Goal: Entertainment & Leisure: Consume media (video, audio)

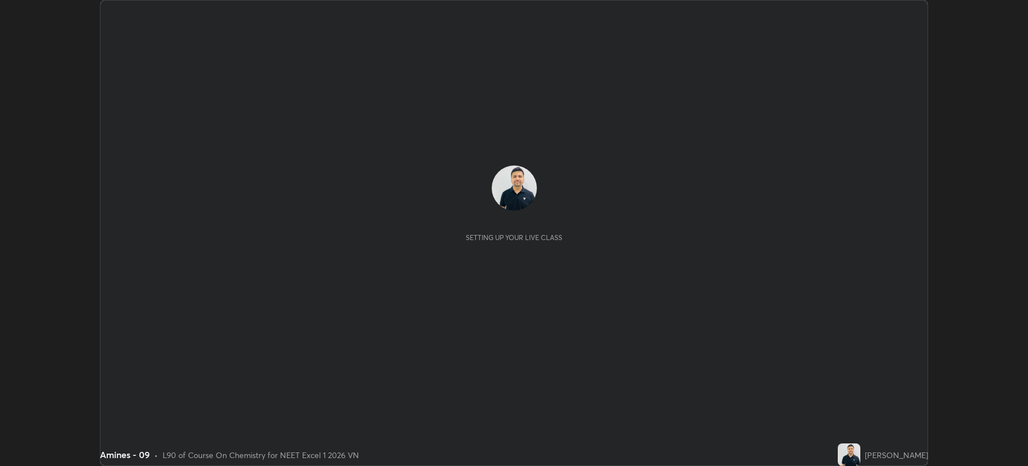
scroll to position [466, 1027]
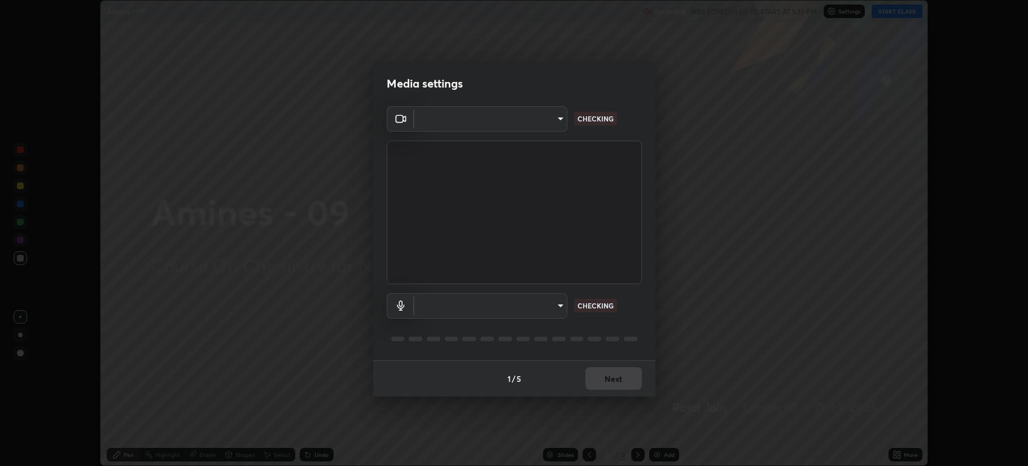
type input "b514d6723dd4d3c471526cd53b1784ca3f70d9044c5aa72a57affb8596088c16"
type input "4b0bcb73a5cd5ad7ac8f15a43def5814917f8cfc26a0fcb8ea41dee10f63b9ca"
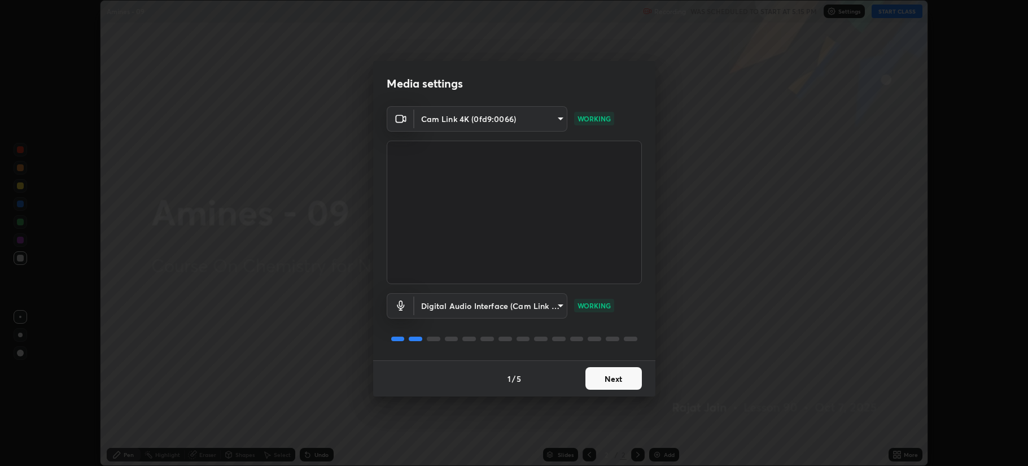
click at [615, 381] on button "Next" at bounding box center [613, 378] width 56 height 23
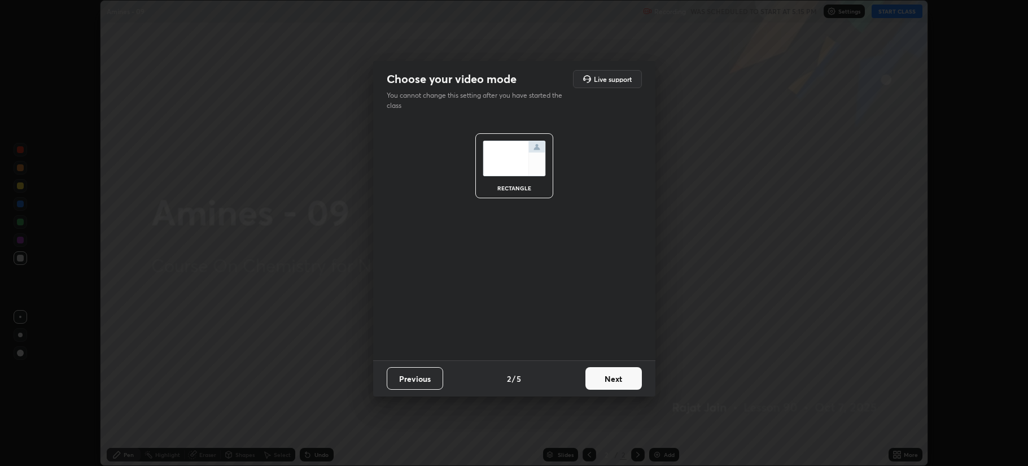
click at [623, 373] on button "Next" at bounding box center [613, 378] width 56 height 23
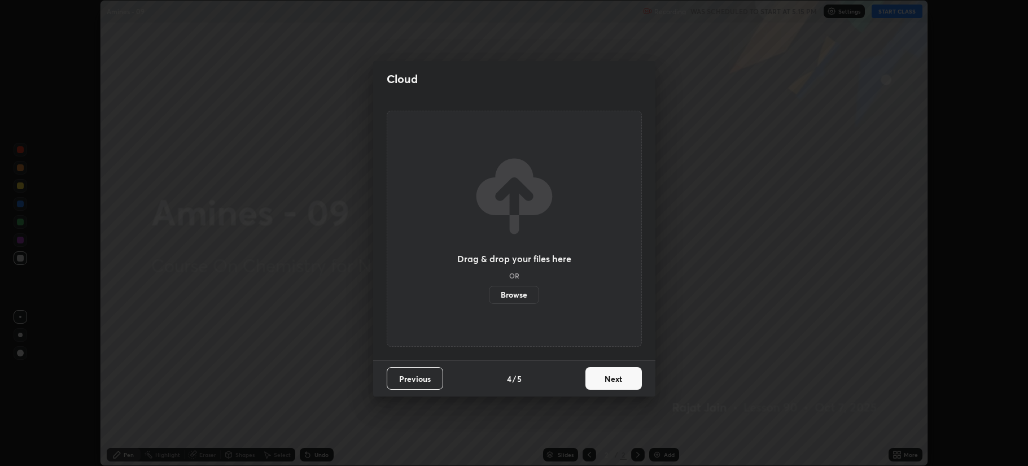
click at [607, 373] on button "Next" at bounding box center [613, 378] width 56 height 23
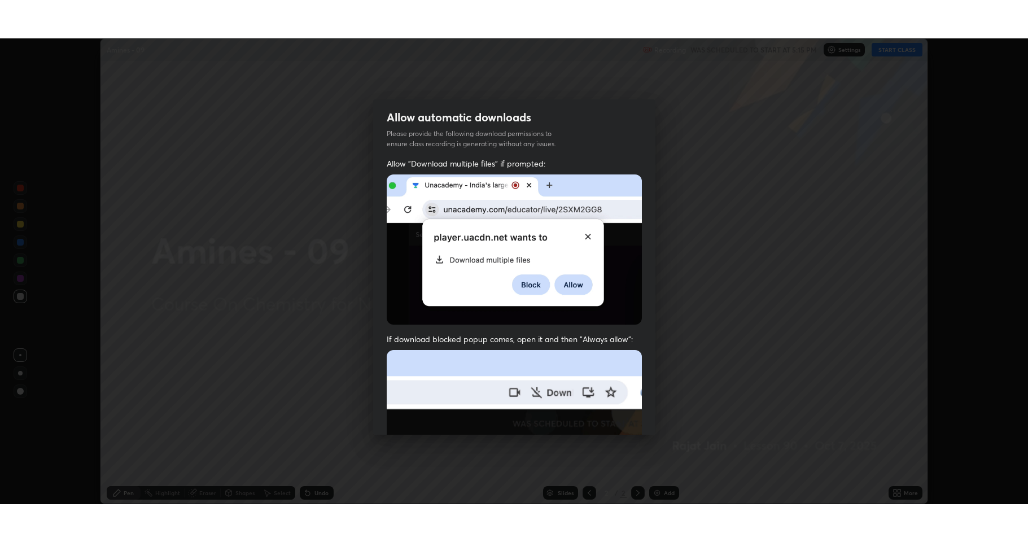
scroll to position [229, 0]
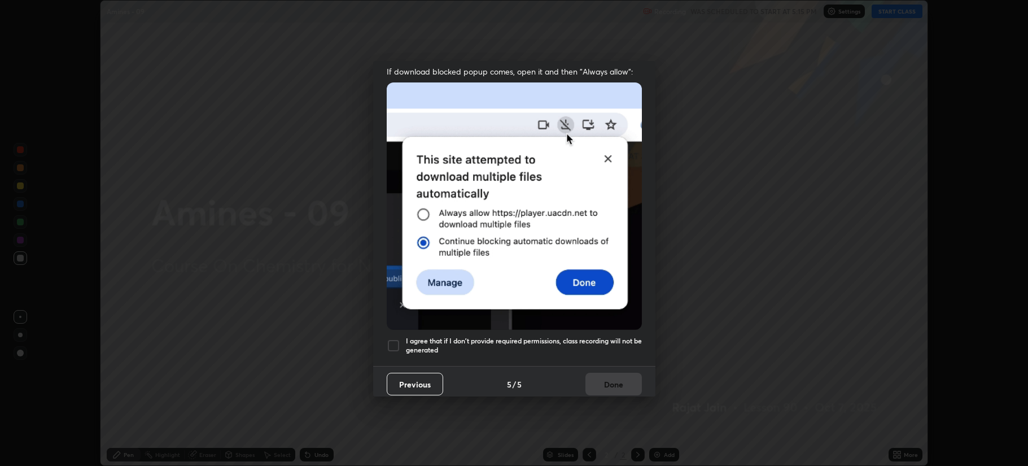
click at [396, 339] on div at bounding box center [394, 346] width 14 height 14
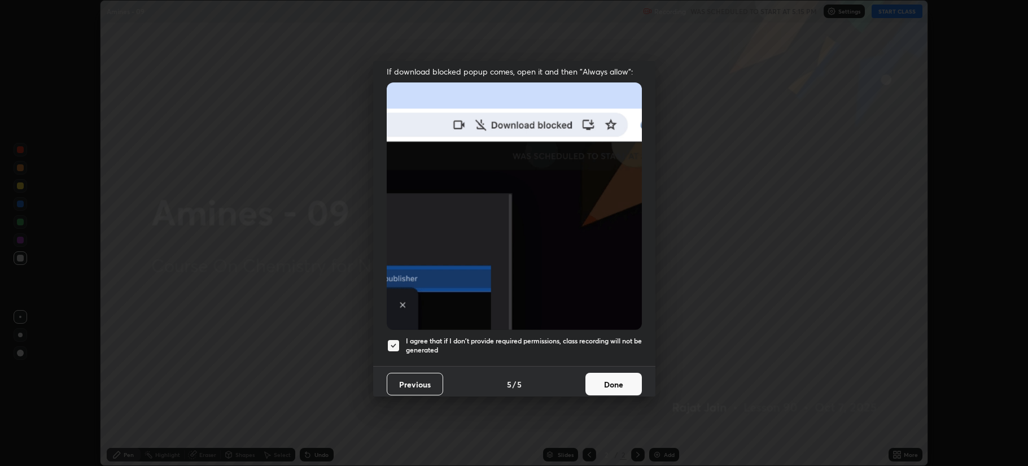
click at [603, 374] on button "Done" at bounding box center [613, 384] width 56 height 23
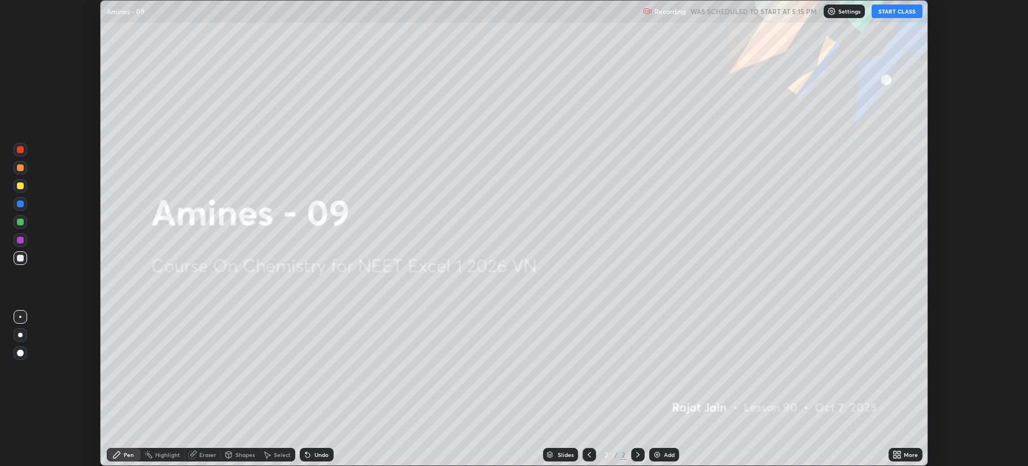
click at [895, 14] on button "START CLASS" at bounding box center [897, 12] width 51 height 14
click at [908, 449] on div "More" at bounding box center [906, 455] width 34 height 14
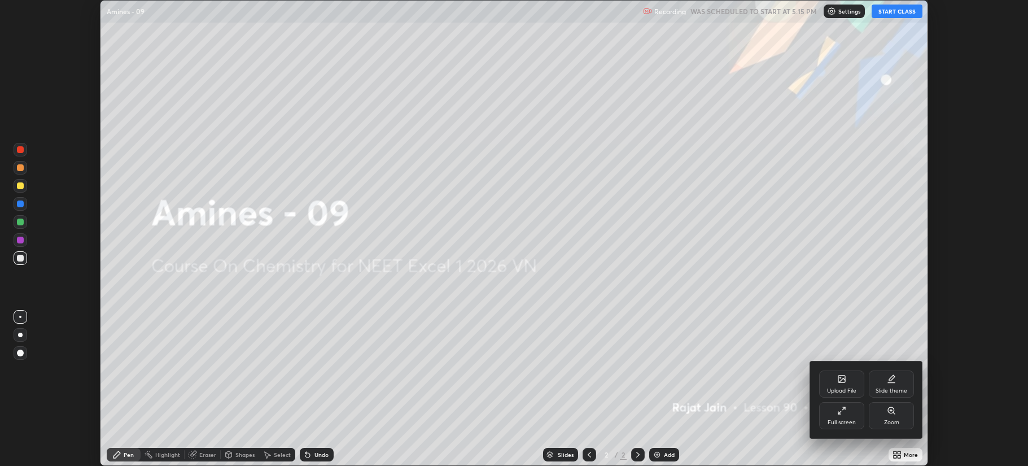
click at [845, 418] on div "Full screen" at bounding box center [841, 415] width 45 height 27
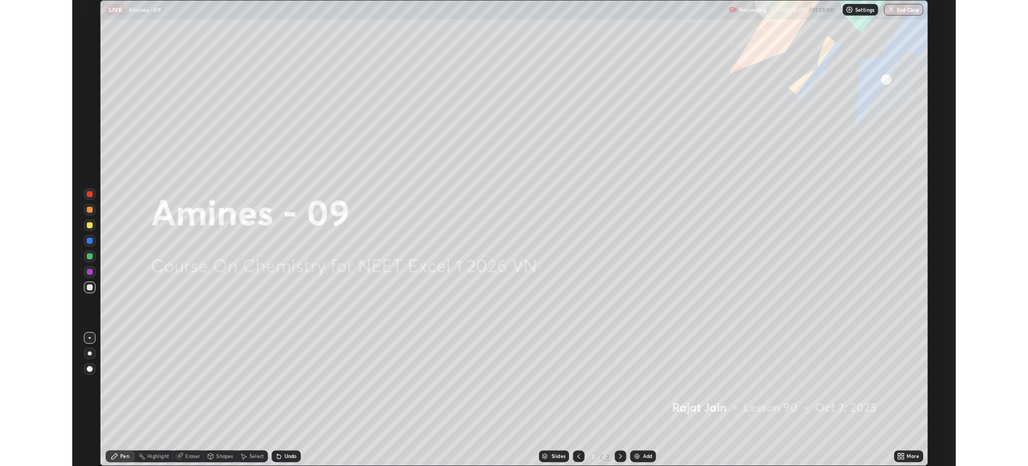
scroll to position [542, 1028]
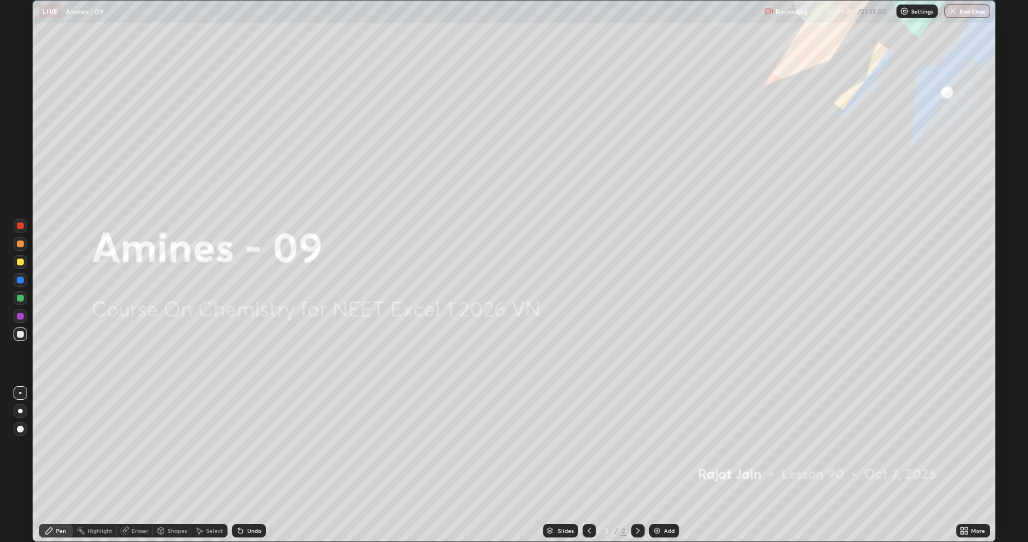
click at [664, 465] on div "Add" at bounding box center [669, 531] width 11 height 6
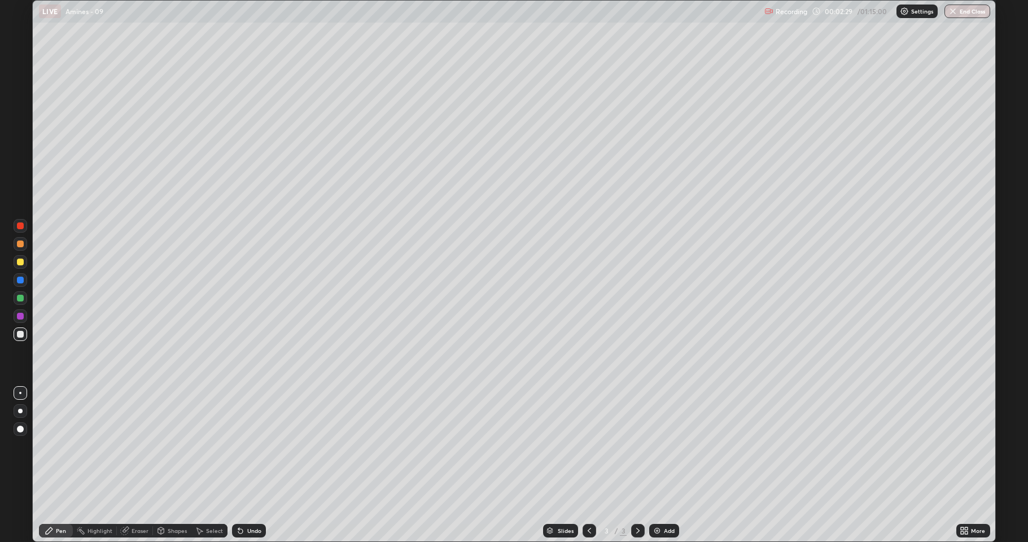
click at [667, 465] on div "Add" at bounding box center [669, 531] width 11 height 6
click at [973, 465] on div "More" at bounding box center [978, 531] width 14 height 6
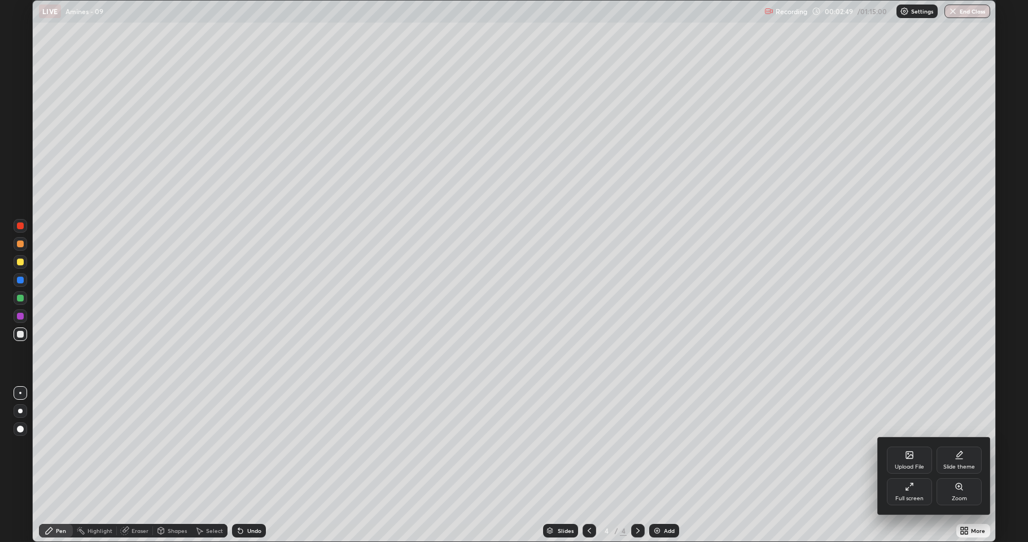
click at [903, 465] on div "Full screen" at bounding box center [909, 491] width 45 height 27
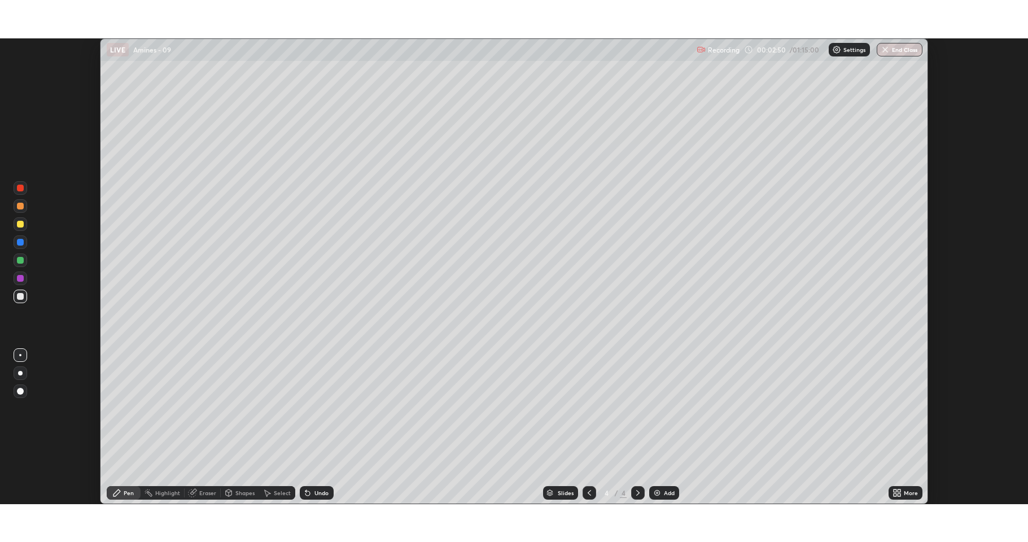
scroll to position [55989, 55427]
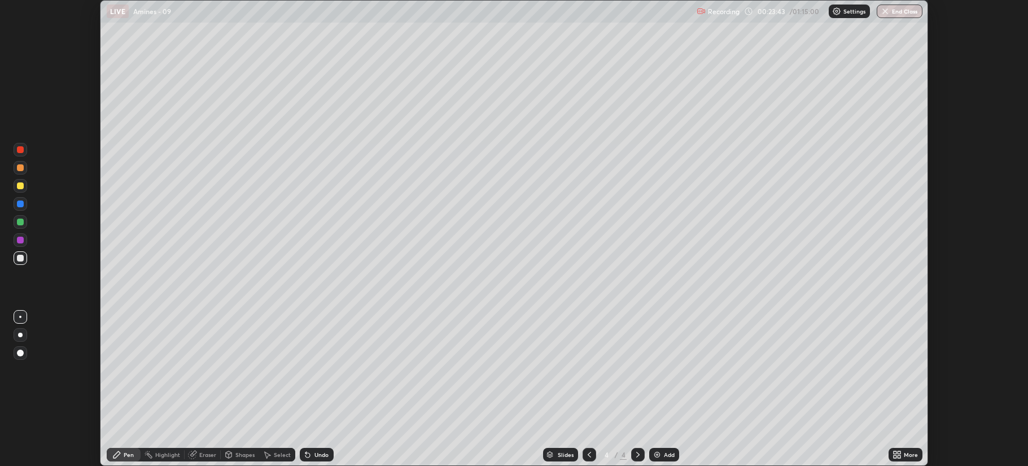
click at [662, 453] on div "Add" at bounding box center [664, 455] width 30 height 14
click at [314, 457] on div "Undo" at bounding box center [321, 455] width 14 height 6
click at [315, 454] on div "Undo" at bounding box center [321, 455] width 14 height 6
click at [317, 450] on div "Undo" at bounding box center [317, 455] width 34 height 14
click at [316, 452] on div "Undo" at bounding box center [321, 455] width 14 height 6
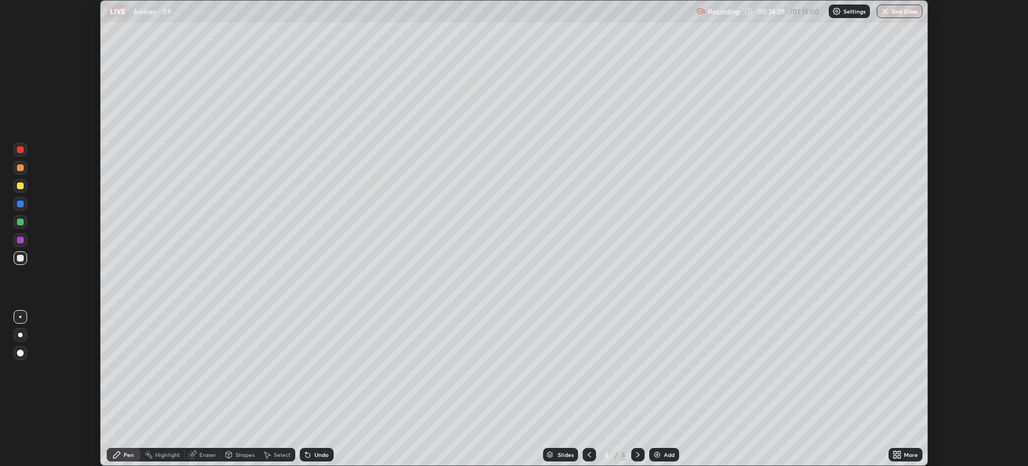
click at [312, 452] on div "Undo" at bounding box center [317, 455] width 34 height 14
click at [311, 449] on div "Undo" at bounding box center [317, 455] width 34 height 14
click at [325, 453] on div "Undo" at bounding box center [321, 455] width 14 height 6
click at [322, 453] on div "Undo" at bounding box center [321, 455] width 14 height 6
click at [305, 452] on icon at bounding box center [305, 452] width 1 height 1
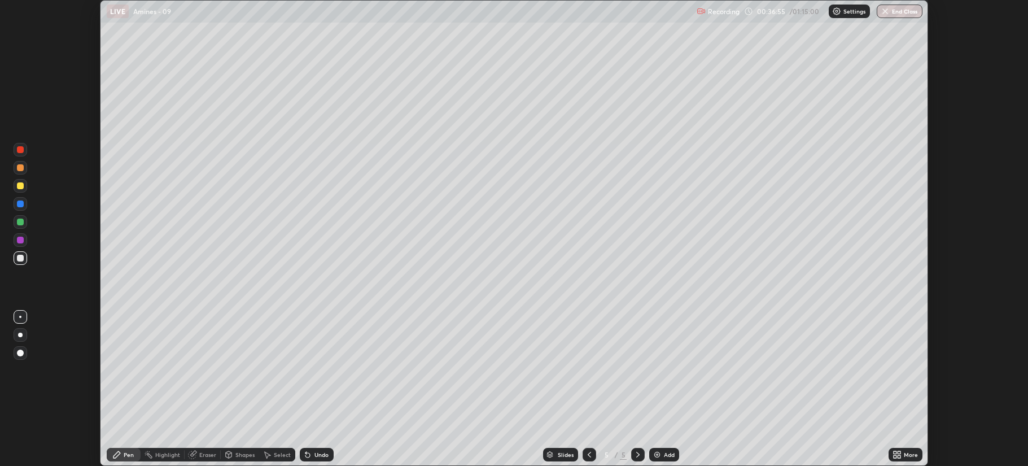
click at [663, 449] on div "Add" at bounding box center [664, 455] width 30 height 14
click at [906, 453] on div "More" at bounding box center [911, 455] width 14 height 6
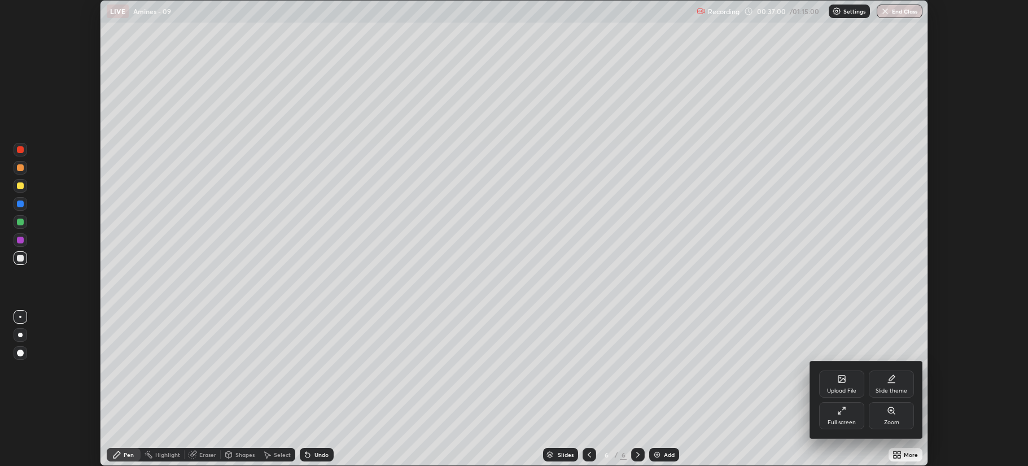
click at [846, 417] on div "Full screen" at bounding box center [841, 415] width 45 height 27
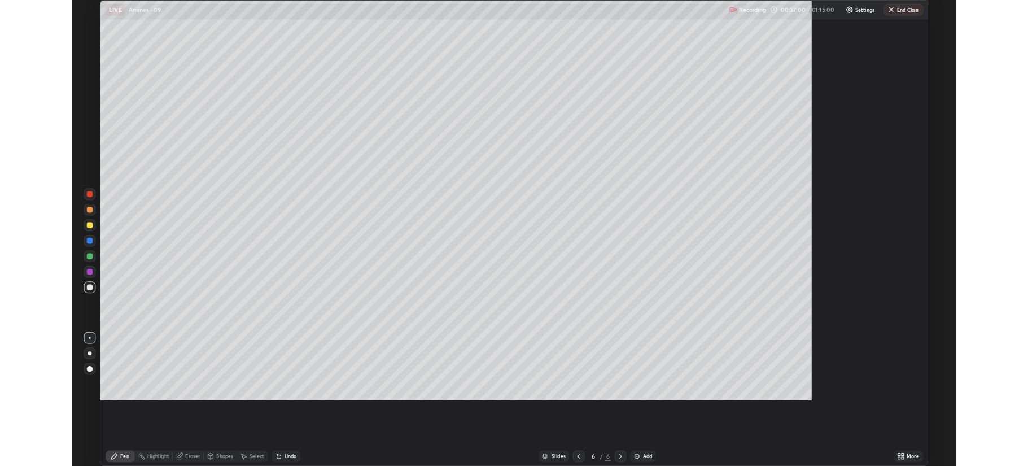
scroll to position [542, 1028]
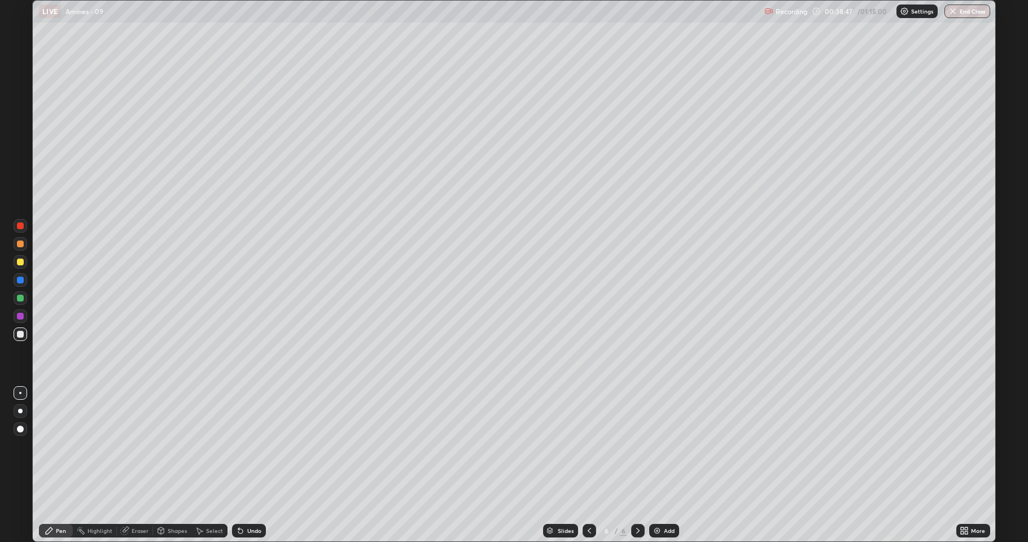
click at [20, 262] on div at bounding box center [20, 262] width 7 height 7
click at [25, 330] on div at bounding box center [21, 334] width 14 height 14
click at [239, 465] on icon at bounding box center [240, 531] width 5 height 5
click at [243, 465] on div "Undo" at bounding box center [249, 531] width 34 height 14
click at [18, 296] on div at bounding box center [20, 298] width 7 height 7
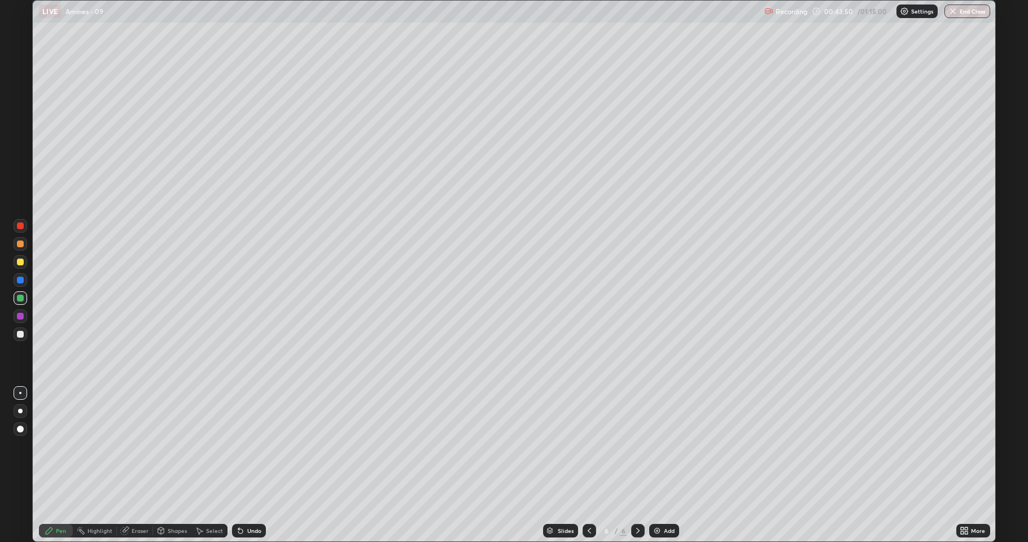
click at [972, 465] on div "More" at bounding box center [978, 531] width 14 height 6
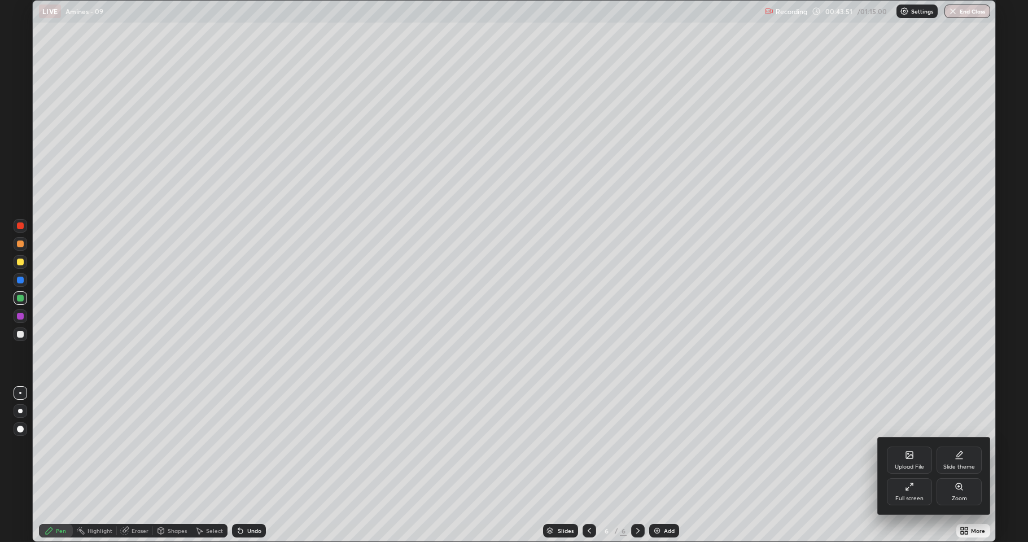
click at [821, 463] on div at bounding box center [514, 271] width 1028 height 542
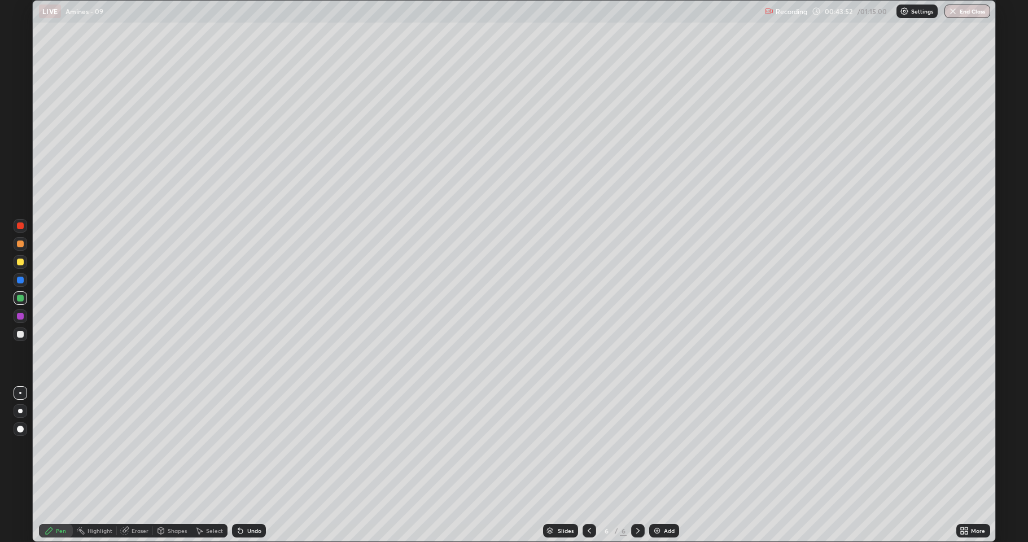
click at [675, 465] on div "Add" at bounding box center [664, 531] width 30 height 14
click at [20, 334] on div at bounding box center [20, 334] width 7 height 7
click at [23, 263] on div at bounding box center [20, 262] width 7 height 7
click at [21, 335] on div at bounding box center [20, 334] width 7 height 7
click at [130, 465] on div "Eraser" at bounding box center [135, 531] width 36 height 14
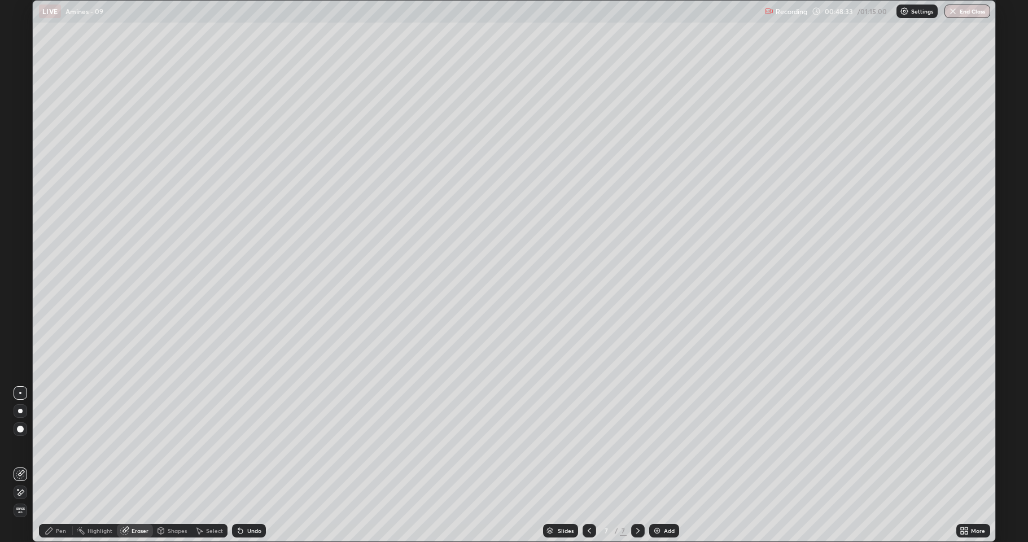
click at [68, 465] on div "Pen" at bounding box center [56, 531] width 34 height 14
click at [20, 262] on div at bounding box center [20, 262] width 7 height 7
click at [894, 465] on div "Slides 7 / 7 Add" at bounding box center [611, 530] width 690 height 23
click at [665, 465] on div "Add" at bounding box center [669, 531] width 11 height 6
click at [20, 330] on div at bounding box center [21, 334] width 14 height 14
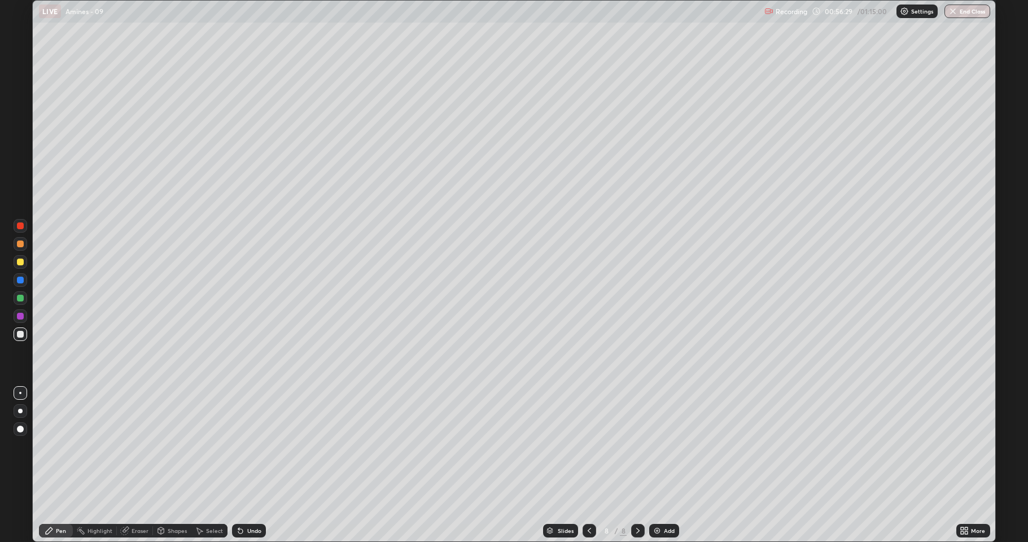
click at [247, 465] on div "Undo" at bounding box center [254, 531] width 14 height 6
click at [253, 465] on div "Undo" at bounding box center [249, 531] width 34 height 14
click at [259, 465] on div "Undo" at bounding box center [249, 531] width 34 height 14
click at [20, 260] on div at bounding box center [20, 262] width 7 height 7
click at [19, 334] on div at bounding box center [20, 334] width 7 height 7
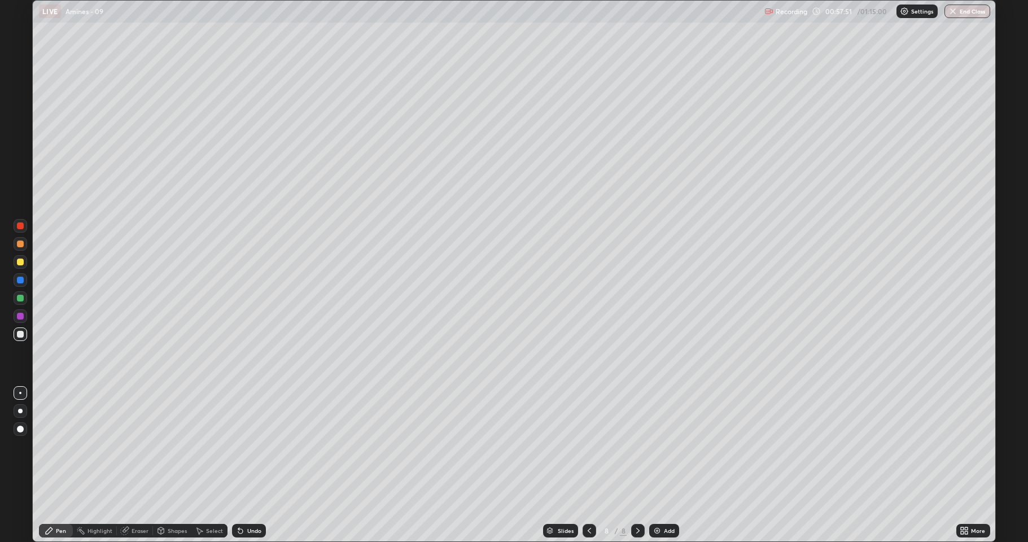
click at [248, 465] on div "Undo" at bounding box center [249, 531] width 34 height 14
click at [257, 465] on div "Undo" at bounding box center [249, 531] width 34 height 14
click at [255, 465] on div "Undo" at bounding box center [249, 531] width 34 height 14
click at [19, 262] on div at bounding box center [20, 262] width 7 height 7
click at [245, 465] on div "Undo" at bounding box center [249, 531] width 34 height 14
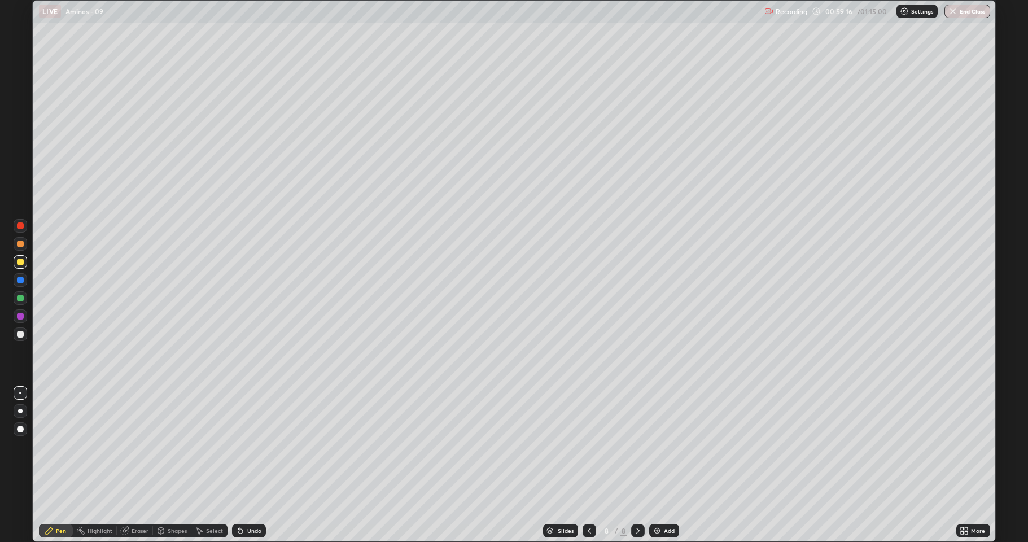
click at [247, 465] on div "Undo" at bounding box center [249, 531] width 34 height 14
click at [250, 465] on div "Undo" at bounding box center [249, 531] width 34 height 14
click at [247, 465] on div "Undo" at bounding box center [249, 531] width 34 height 14
click at [248, 465] on div "Undo" at bounding box center [249, 531] width 34 height 14
click at [246, 465] on div "Undo" at bounding box center [249, 531] width 34 height 14
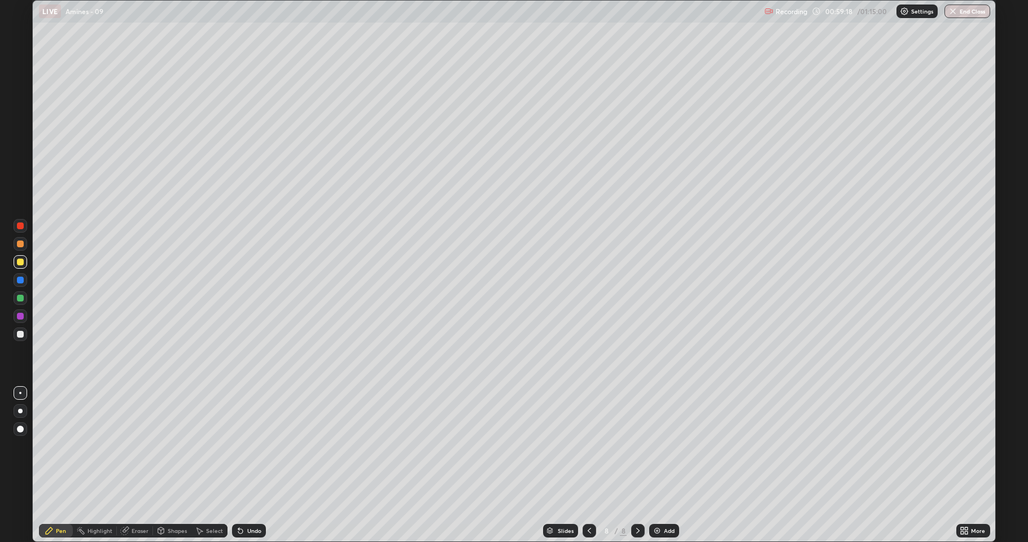
click at [246, 465] on div "Undo" at bounding box center [249, 531] width 34 height 14
click at [18, 334] on div at bounding box center [20, 334] width 7 height 7
click at [256, 465] on div "Undo" at bounding box center [249, 531] width 34 height 14
click at [133, 465] on div "Eraser" at bounding box center [140, 531] width 17 height 6
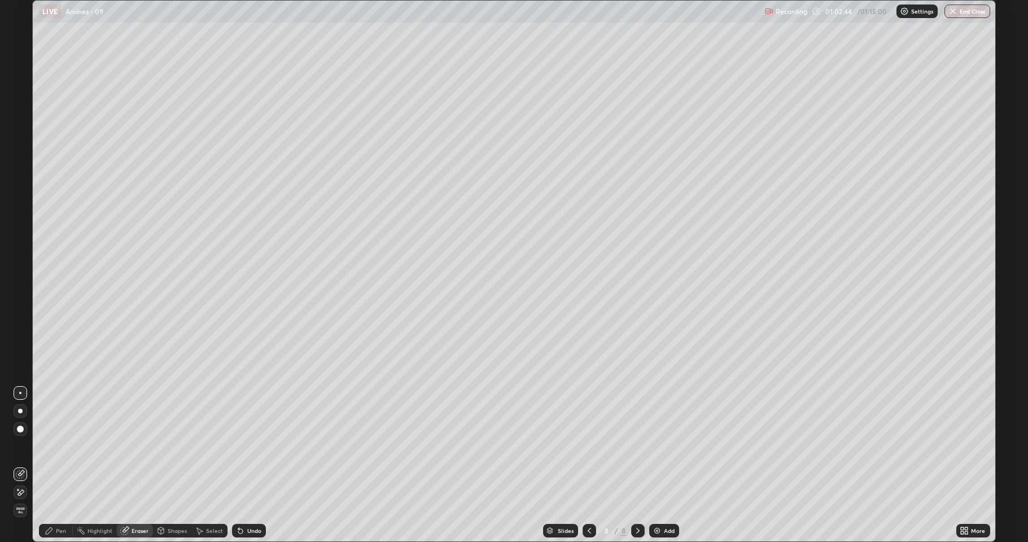
click at [18, 465] on icon at bounding box center [18, 489] width 1 height 1
click at [52, 465] on icon at bounding box center [49, 530] width 7 height 7
click at [18, 259] on div at bounding box center [21, 262] width 14 height 14
click at [21, 303] on div at bounding box center [21, 298] width 14 height 14
click at [20, 261] on div at bounding box center [20, 262] width 7 height 7
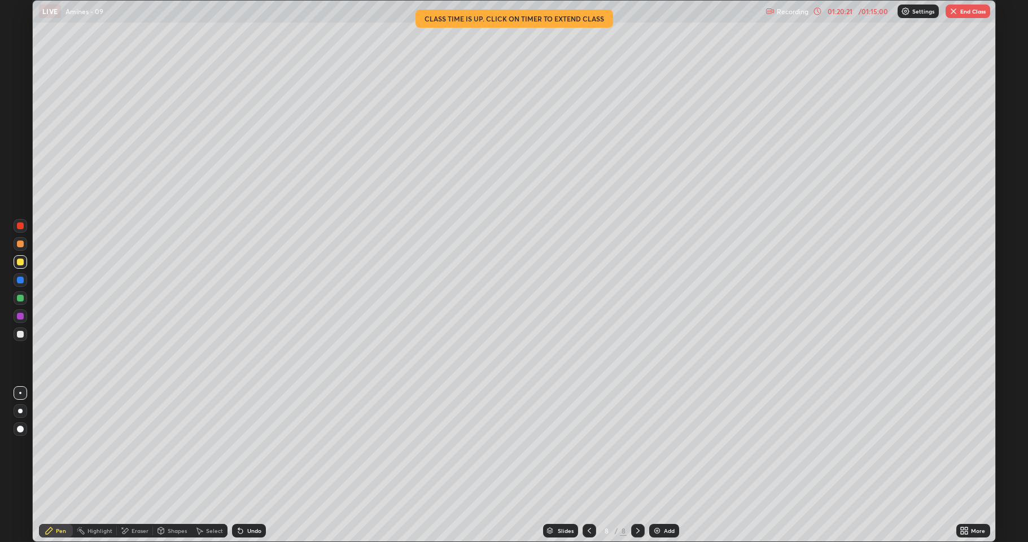
click at [965, 6] on button "End Class" at bounding box center [968, 12] width 45 height 14
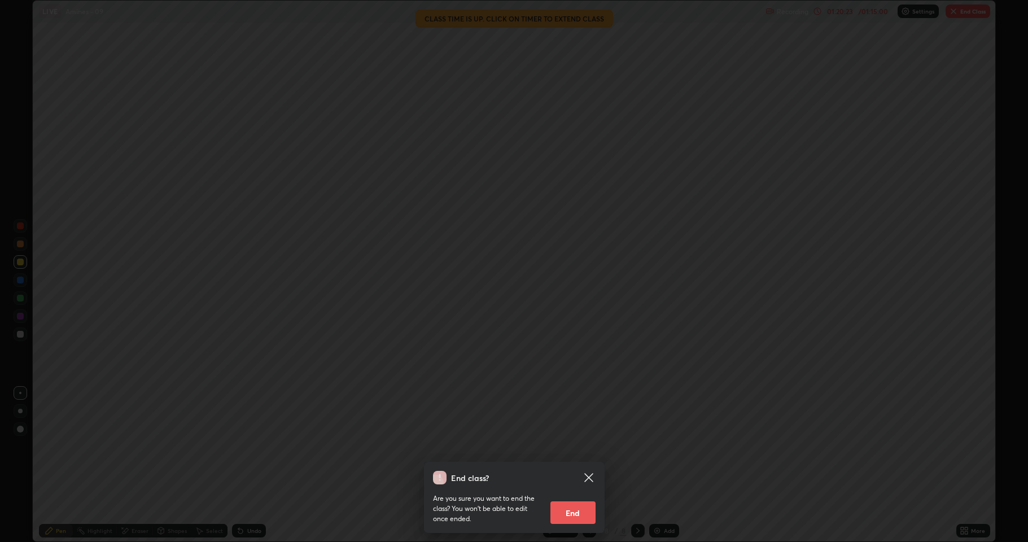
click at [569, 465] on button "End" at bounding box center [572, 512] width 45 height 23
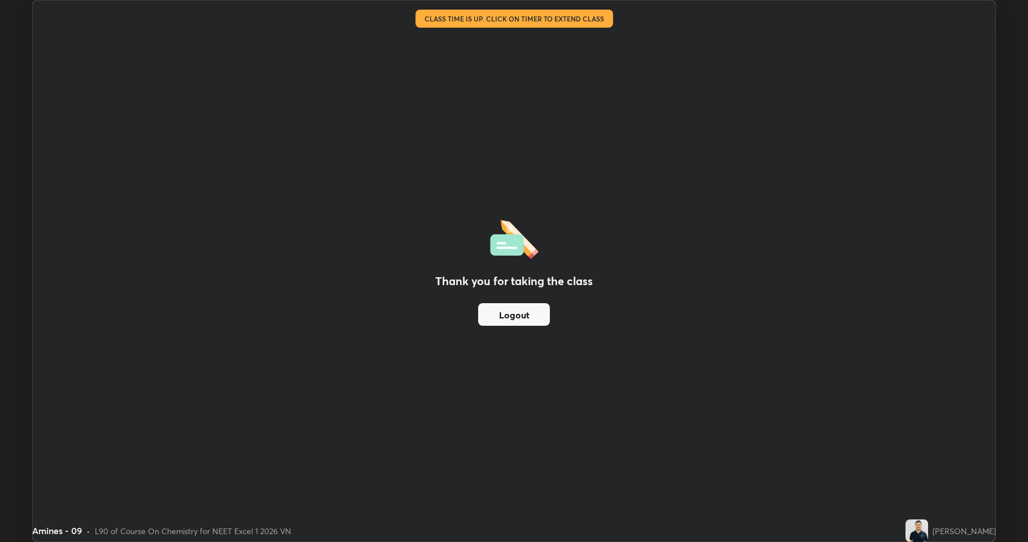
click at [820, 257] on div "Thank you for taking the class Logout" at bounding box center [514, 271] width 963 height 541
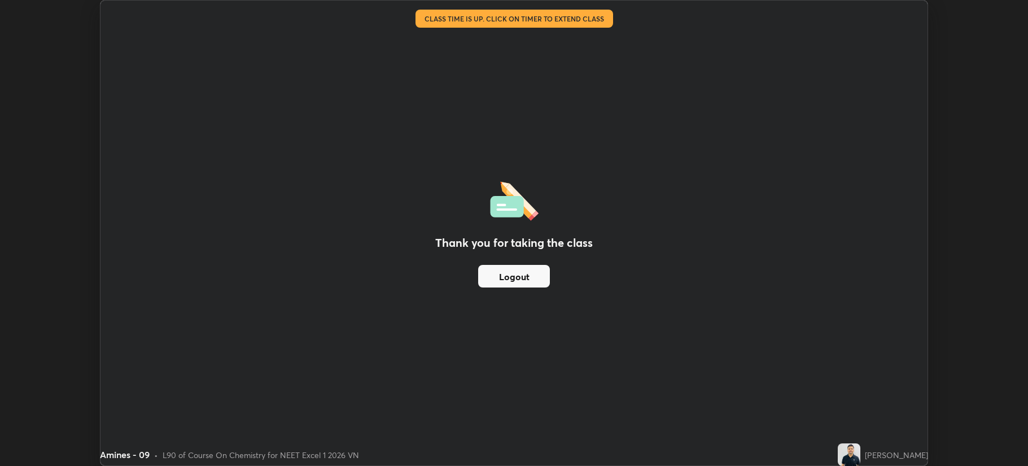
scroll to position [55989, 55427]
